Goal: Task Accomplishment & Management: Manage account settings

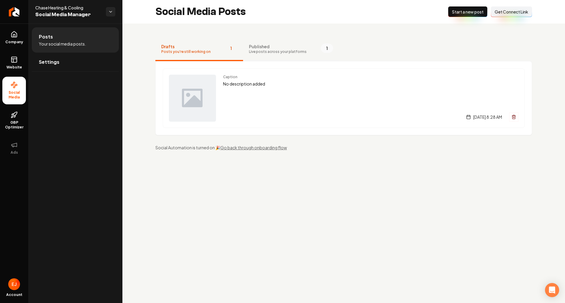
click at [282, 44] on span "Published" at bounding box center [278, 47] width 58 height 6
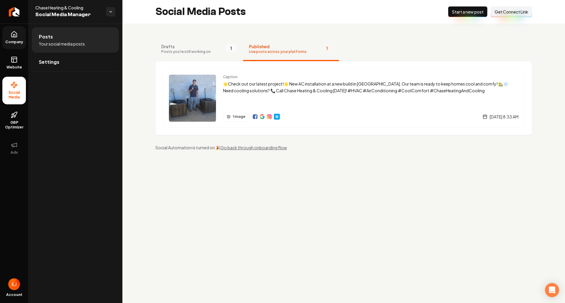
click at [16, 42] on span "Company" at bounding box center [14, 42] width 23 height 5
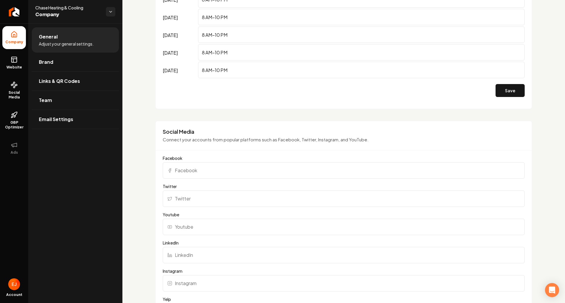
scroll to position [412, 0]
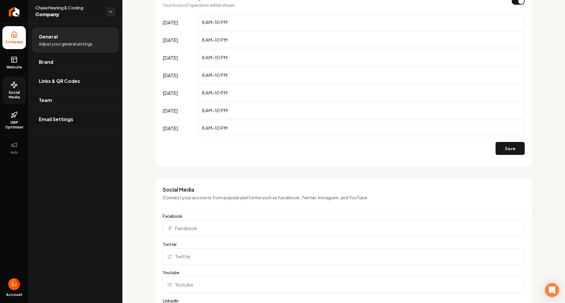
click at [17, 88] on icon at bounding box center [14, 85] width 7 height 7
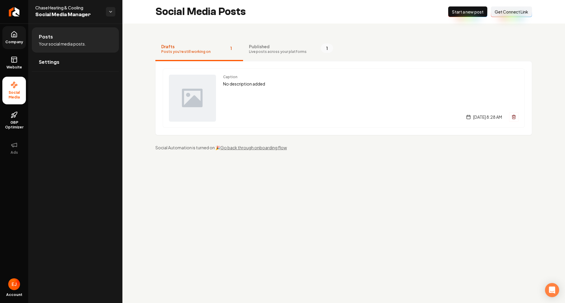
click at [270, 51] on span "Live posts across your platforms" at bounding box center [278, 51] width 58 height 5
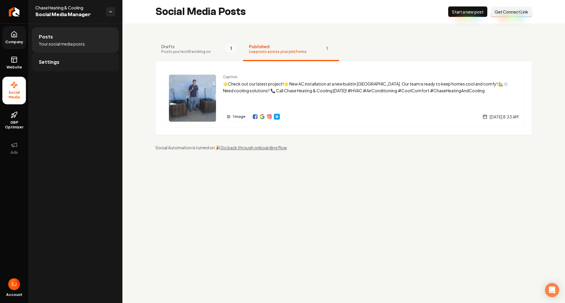
click at [74, 69] on link "Settings" at bounding box center [75, 62] width 87 height 19
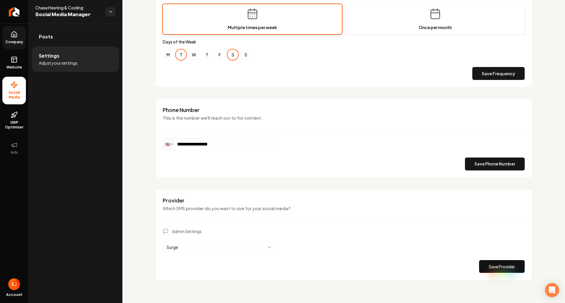
scroll to position [223, 0]
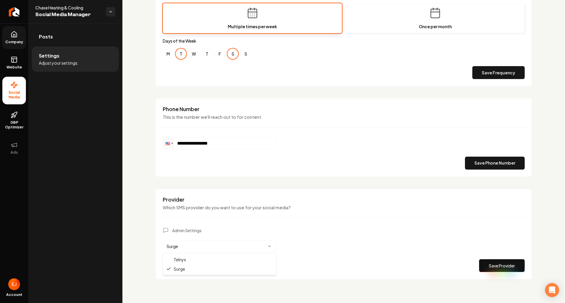
click at [195, 244] on html "**********" at bounding box center [282, 151] width 565 height 303
click at [141, 184] on html "**********" at bounding box center [282, 151] width 565 height 303
click at [21, 125] on span "GBP Optimizer" at bounding box center [14, 124] width 24 height 9
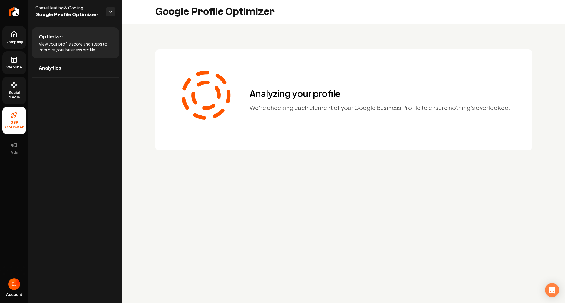
click at [7, 61] on link "Website" at bounding box center [14, 62] width 24 height 23
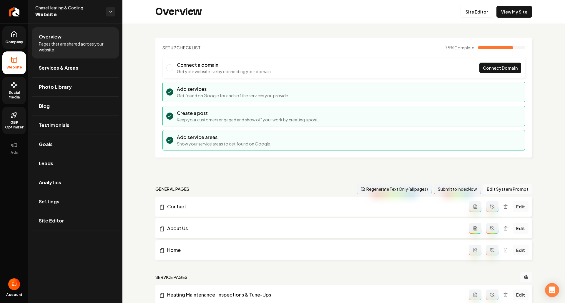
click at [16, 99] on span "Social Media" at bounding box center [14, 94] width 24 height 9
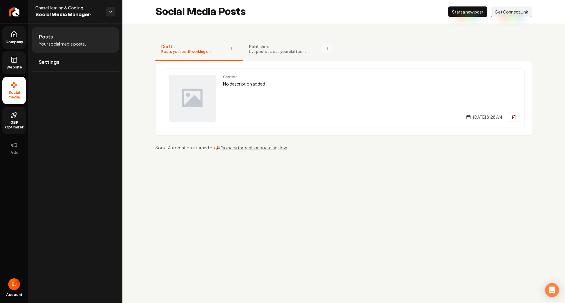
click at [19, 63] on link "Website" at bounding box center [14, 62] width 24 height 23
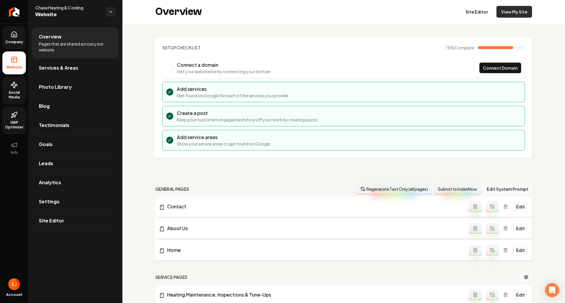
click at [522, 13] on link "View My Site" at bounding box center [514, 12] width 36 height 12
click at [8, 119] on link "GBP Optimizer" at bounding box center [14, 121] width 24 height 28
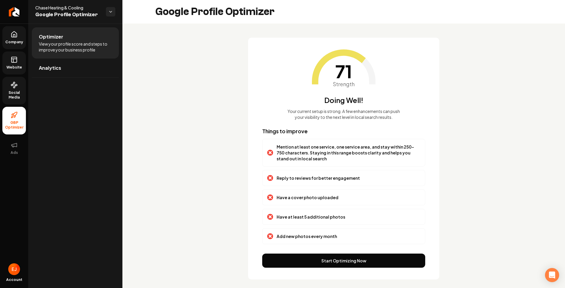
click at [337, 264] on button "Start Optimizing Now" at bounding box center [343, 261] width 163 height 14
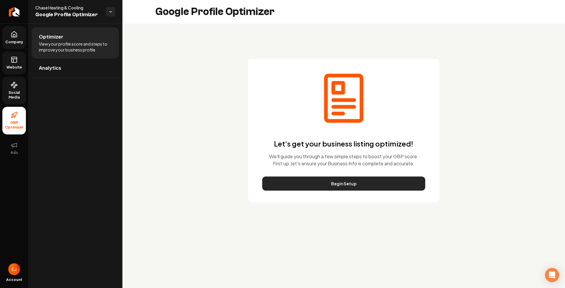
click at [348, 186] on button "Begin Setup" at bounding box center [343, 184] width 163 height 14
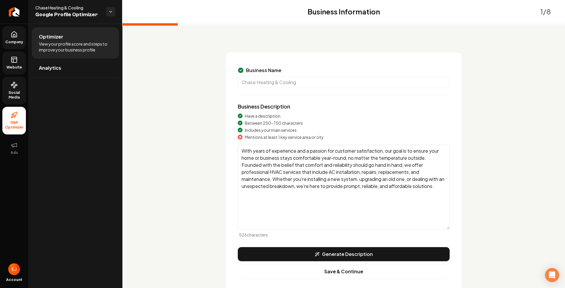
scroll to position [29, 0]
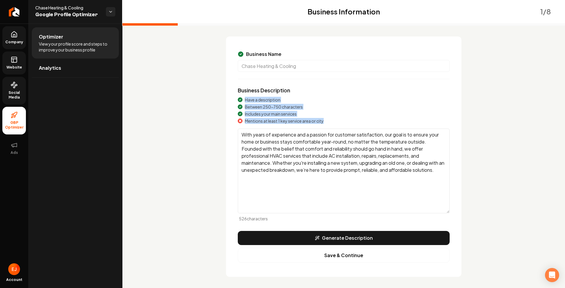
drag, startPoint x: 330, startPoint y: 122, endPoint x: 244, endPoint y: 98, distance: 90.0
click at [244, 98] on div "Have a description Between 250-750 characters Includes your main services Menti…" at bounding box center [344, 110] width 212 height 27
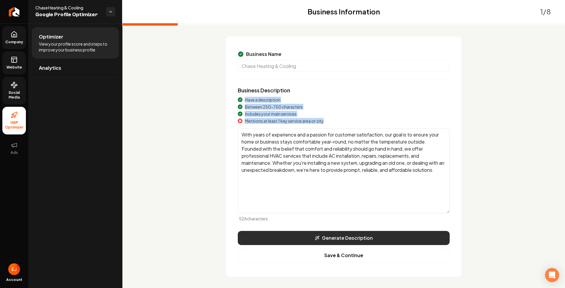
click at [341, 242] on button "Generate Description" at bounding box center [344, 238] width 212 height 14
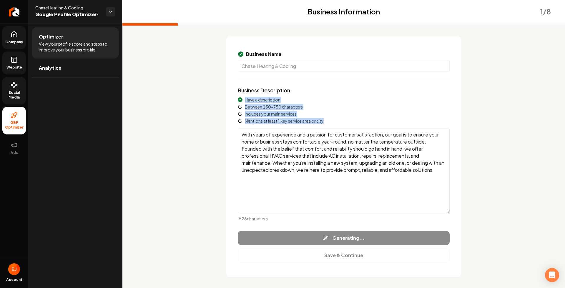
click at [250, 114] on span "Includes your main services" at bounding box center [271, 114] width 52 height 6
click at [307, 117] on div "Have a description Between 250-750 characters Includes your main services Menti…" at bounding box center [344, 110] width 212 height 27
type textarea "Chase Heating & Cooling, based in [GEOGRAPHIC_DATA], [GEOGRAPHIC_DATA], provide…"
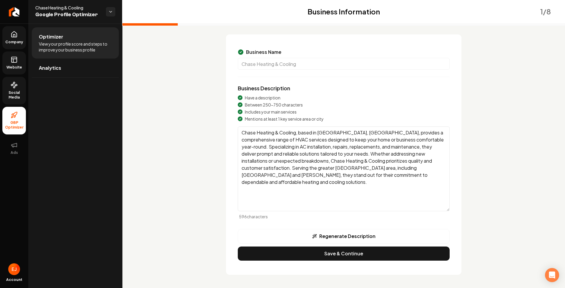
scroll to position [32, 0]
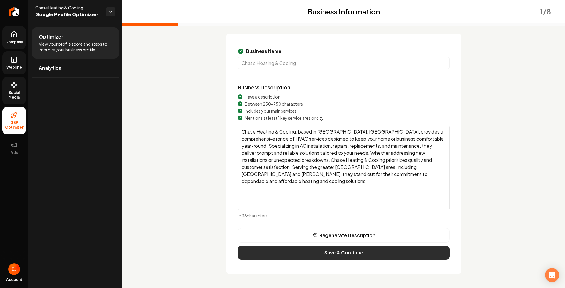
click at [348, 257] on button "Save & Continue" at bounding box center [344, 253] width 212 height 14
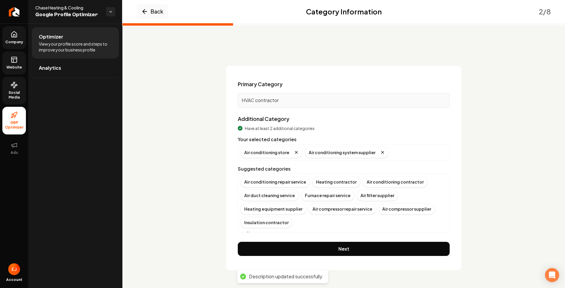
scroll to position [0, 0]
click at [12, 42] on span "Company" at bounding box center [14, 42] width 23 height 5
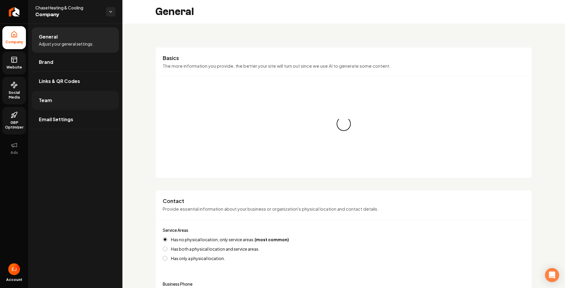
click at [68, 101] on link "Team" at bounding box center [75, 100] width 87 height 19
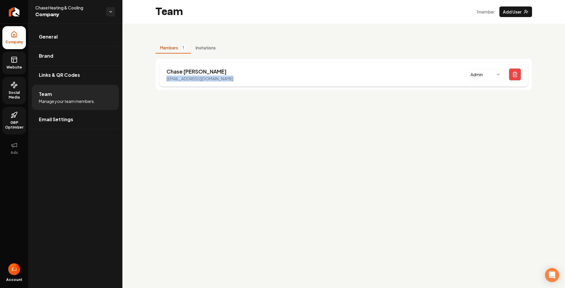
drag, startPoint x: 167, startPoint y: 80, endPoint x: 235, endPoint y: 81, distance: 68.6
click at [235, 81] on div "[PERSON_NAME] [EMAIL_ADDRESS][DOMAIN_NAME] Admin" at bounding box center [343, 74] width 369 height 24
click at [16, 70] on link "Website" at bounding box center [14, 62] width 24 height 23
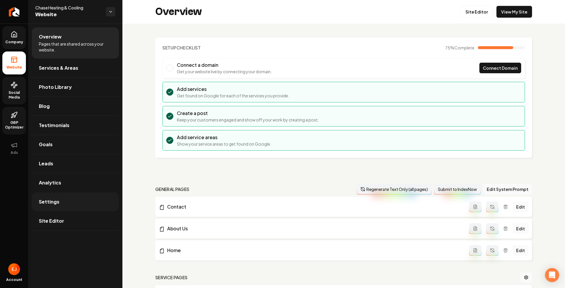
click at [83, 206] on link "Settings" at bounding box center [75, 201] width 87 height 19
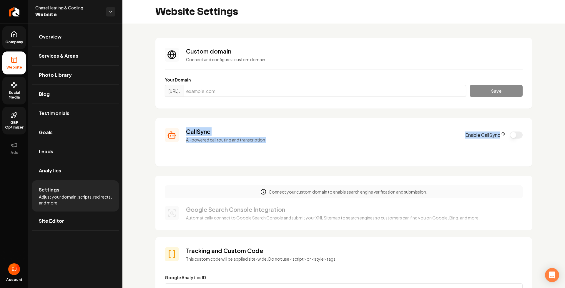
drag, startPoint x: 185, startPoint y: 130, endPoint x: 297, endPoint y: 151, distance: 113.6
click at [297, 151] on section "CallSync AI-powered call routing and transcription Enable CallSync" at bounding box center [343, 142] width 377 height 49
click at [355, 147] on section "CallSync AI-powered call routing and transcription Enable CallSync" at bounding box center [343, 142] width 377 height 49
click at [501, 134] on icon "CallSync Info" at bounding box center [503, 134] width 4 height 4
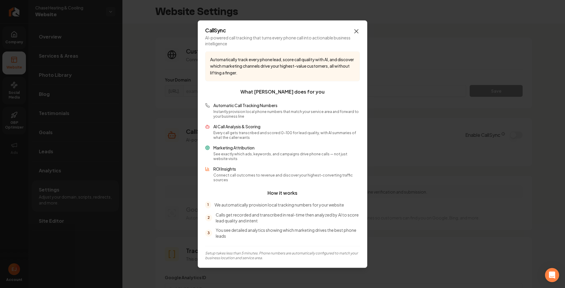
click at [360, 35] on div "CallSync AI-powered call tracking that turns every phone call into actionable b…" at bounding box center [282, 143] width 169 height 247
click at [359, 34] on icon "button" at bounding box center [356, 31] width 7 height 7
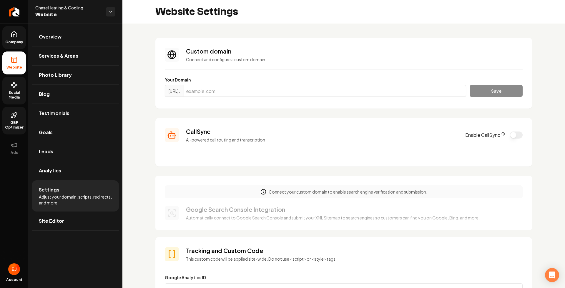
click at [510, 138] on button "Enable CallSync" at bounding box center [516, 135] width 13 height 7
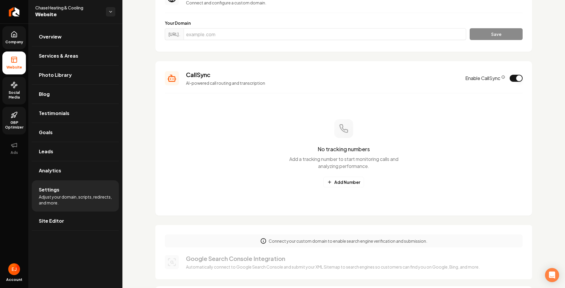
scroll to position [59, 0]
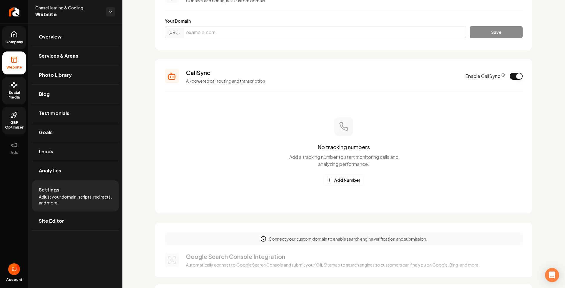
click at [501, 75] on icon "CallSync Info" at bounding box center [503, 75] width 4 height 4
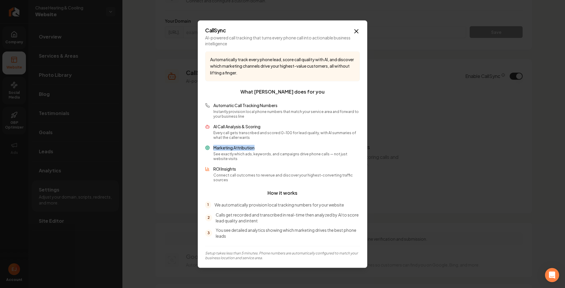
drag, startPoint x: 262, startPoint y: 152, endPoint x: 215, endPoint y: 150, distance: 47.7
click at [215, 150] on p "Marketing Attribution" at bounding box center [286, 148] width 147 height 6
click at [233, 129] on p "AI Call Analysis & Scoring" at bounding box center [286, 127] width 147 height 6
drag, startPoint x: 264, startPoint y: 131, endPoint x: 212, endPoint y: 130, distance: 51.8
click at [212, 130] on div "AI Call Analysis & Scoring Every call gets transcribed and scored 0-100 for lea…" at bounding box center [282, 132] width 155 height 16
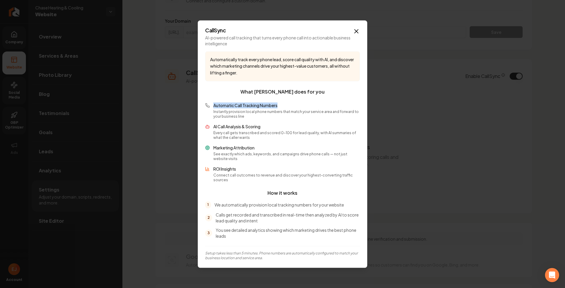
drag, startPoint x: 282, startPoint y: 107, endPoint x: 211, endPoint y: 111, distance: 70.7
click at [211, 109] on div "Automatic Call Tracking Numbers Instantly provision local phone numbers that ma…" at bounding box center [282, 110] width 155 height 16
click at [353, 33] on icon "button" at bounding box center [356, 31] width 7 height 7
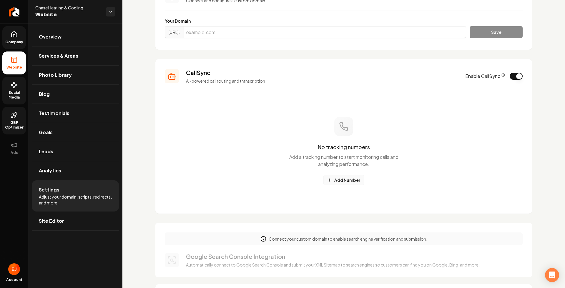
click at [353, 181] on button "Add Number" at bounding box center [343, 180] width 41 height 11
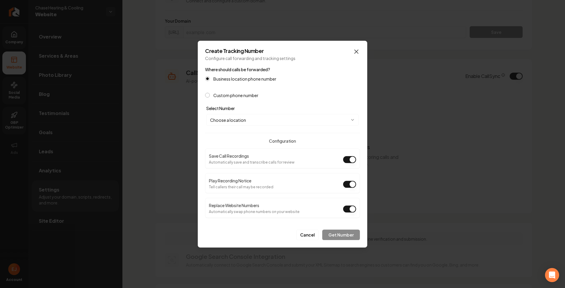
click at [357, 49] on icon "button" at bounding box center [356, 51] width 7 height 7
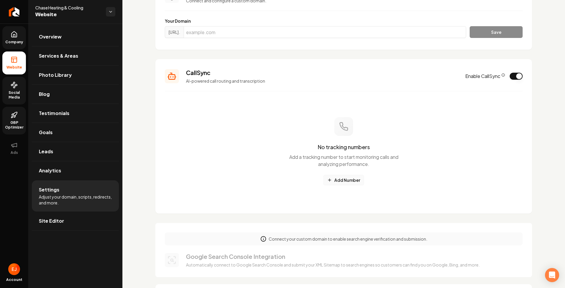
click at [346, 179] on button "Add Number" at bounding box center [343, 180] width 41 height 11
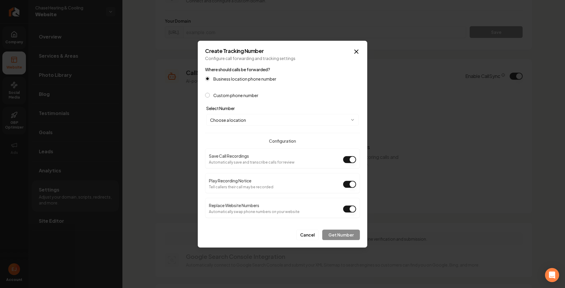
click at [336, 118] on body "Company Website Social Media GBP Optimizer Ads Account Chase Heating & Cooling …" at bounding box center [282, 144] width 565 height 288
select select "**********"
click at [346, 237] on button "Get Number" at bounding box center [341, 235] width 38 height 11
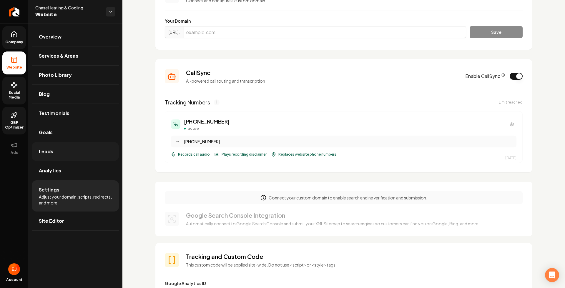
click at [63, 159] on link "Leads" at bounding box center [75, 151] width 87 height 19
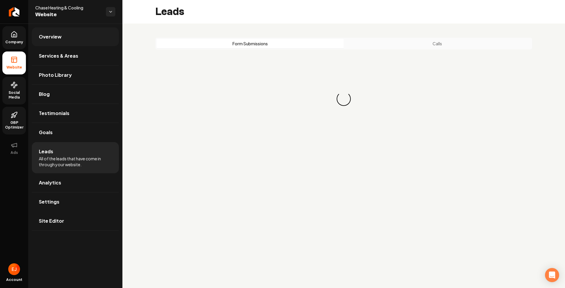
click at [53, 39] on span "Overview" at bounding box center [50, 36] width 23 height 7
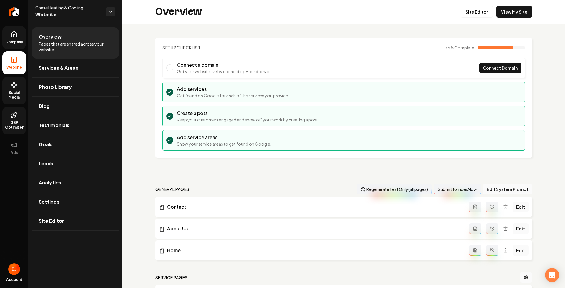
click at [13, 45] on link "Company" at bounding box center [14, 37] width 24 height 23
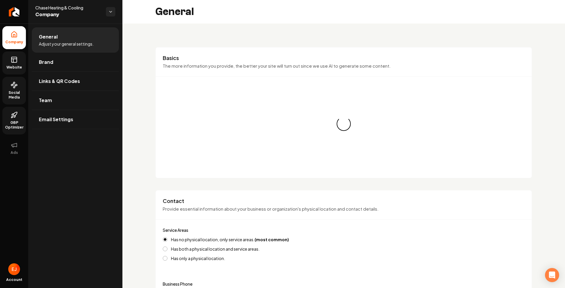
type input "[PHONE_NUMBER]"
type input "[EMAIL_ADDRESS][DOMAIN_NAME]"
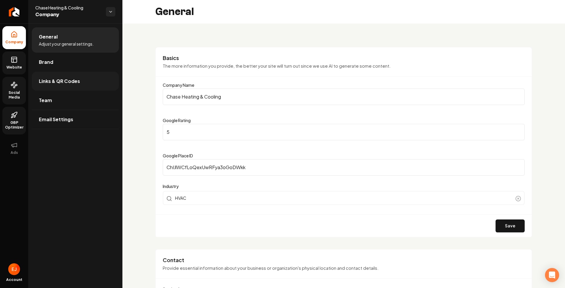
click at [65, 84] on span "Links & QR Codes" at bounding box center [59, 81] width 41 height 7
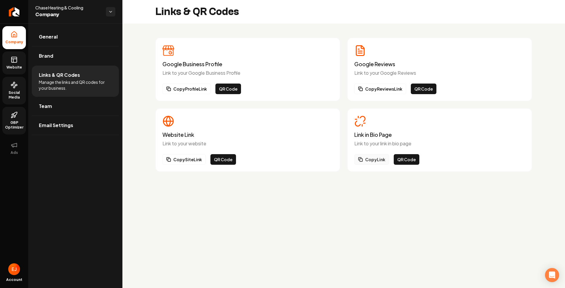
click at [380, 159] on button "Copy Link" at bounding box center [371, 159] width 35 height 11
drag, startPoint x: 353, startPoint y: 133, endPoint x: 396, endPoint y: 138, distance: 43.3
click at [396, 138] on div "Link in Bio Page Link to your link in bio page Copy Link QR Code" at bounding box center [439, 140] width 185 height 64
click at [375, 162] on button "Copy Link" at bounding box center [371, 159] width 35 height 11
click at [372, 161] on button "Copy Link" at bounding box center [371, 159] width 35 height 11
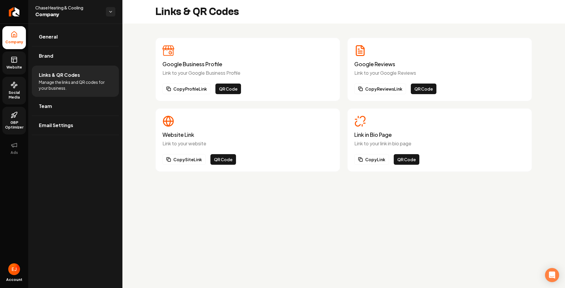
click at [222, 226] on main "Links & QR Codes Google Business Profile Link to your Google Business Profile C…" at bounding box center [343, 144] width 443 height 288
click at [16, 93] on span "Social Media" at bounding box center [14, 94] width 24 height 9
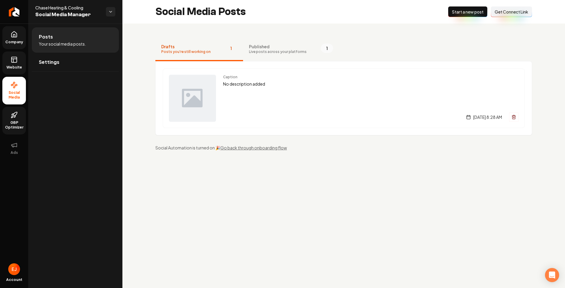
click at [19, 70] on link "Website" at bounding box center [14, 62] width 24 height 23
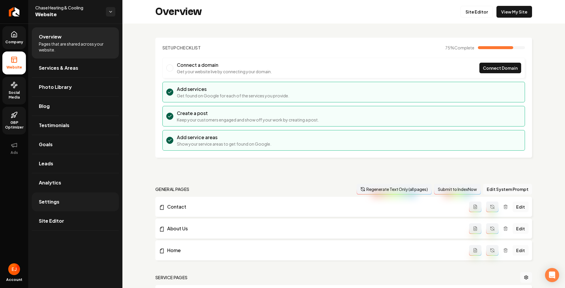
click at [57, 204] on span "Settings" at bounding box center [49, 201] width 21 height 7
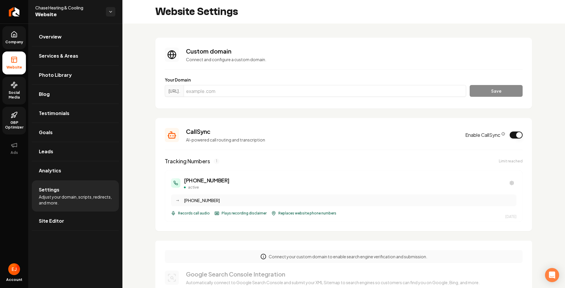
click at [514, 137] on button "Enable CallSync" at bounding box center [516, 135] width 13 height 7
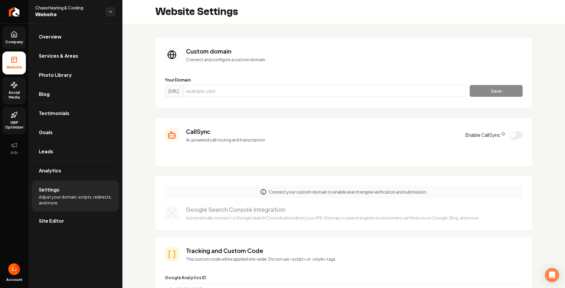
click at [23, 39] on link "Company" at bounding box center [14, 37] width 24 height 23
